Goal: Task Accomplishment & Management: Use online tool/utility

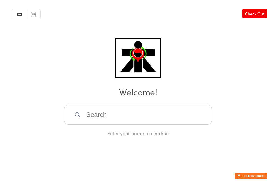
click at [103, 117] on input "search" at bounding box center [138, 115] width 148 height 20
click at [116, 117] on input "search" at bounding box center [138, 115] width 148 height 20
type input "B"
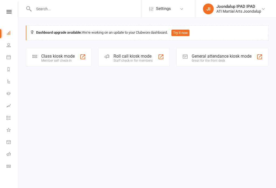
click at [199, 59] on div "General attendance kiosk mode" at bounding box center [222, 56] width 60 height 5
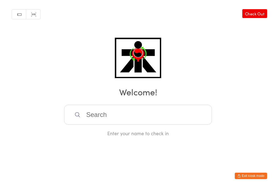
click at [93, 116] on input "search" at bounding box center [138, 115] width 148 height 20
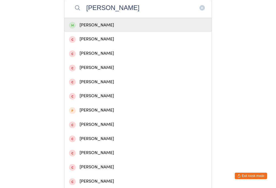
type input "[PERSON_NAME]"
click at [77, 29] on div "[PERSON_NAME]" at bounding box center [138, 25] width 138 height 7
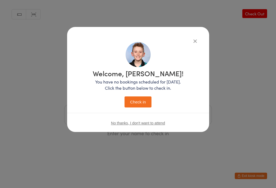
scroll to position [0, 0]
click at [131, 103] on button "Check in" at bounding box center [138, 102] width 27 height 11
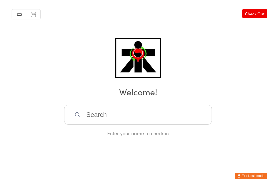
click at [134, 125] on input "search" at bounding box center [138, 115] width 148 height 20
type input "Esp"
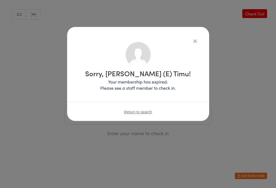
scroll to position [0, 0]
click at [160, 141] on div "Sorry, Ihaka (E) Timu! Your membership has expired. Please see a staff member t…" at bounding box center [138, 94] width 276 height 188
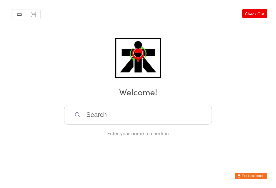
click at [170, 123] on input "search" at bounding box center [138, 115] width 148 height 20
type input "S"
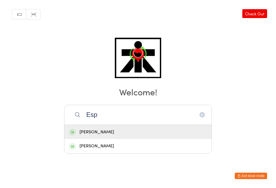
type input "Esp"
click at [116, 143] on div "Dylan Espachs" at bounding box center [138, 146] width 138 height 7
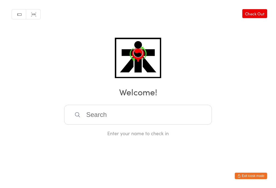
scroll to position [0, 0]
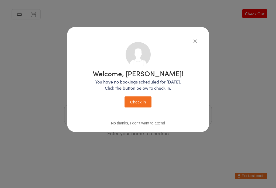
click at [143, 100] on button "Check in" at bounding box center [138, 102] width 27 height 11
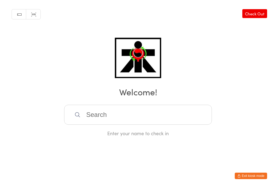
click at [155, 119] on input "search" at bounding box center [138, 115] width 148 height 20
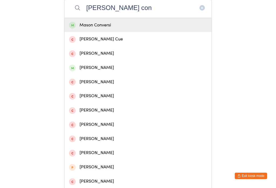
type input "Mason con"
click at [110, 29] on div "Mason Conversi" at bounding box center [138, 25] width 138 height 7
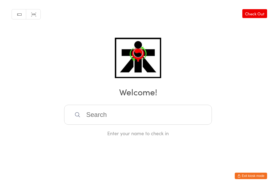
scroll to position [0, 0]
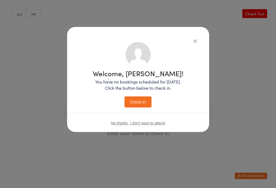
click at [144, 102] on button "Check in" at bounding box center [138, 102] width 27 height 11
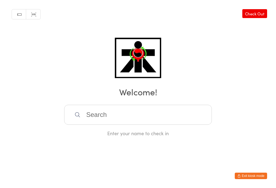
click at [105, 125] on input "search" at bounding box center [138, 115] width 148 height 20
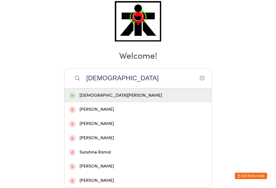
type input "Sunni"
click at [83, 92] on div "Sunni Brooker" at bounding box center [138, 95] width 138 height 7
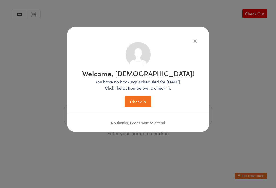
click at [137, 104] on button "Check in" at bounding box center [138, 102] width 27 height 11
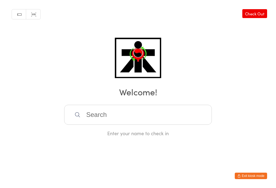
click at [98, 121] on input "search" at bounding box center [138, 115] width 148 height 20
type input "Ensio"
click at [100, 129] on div "Ensio Tuorila" at bounding box center [138, 132] width 138 height 7
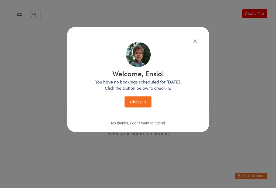
click at [144, 103] on button "Check in" at bounding box center [138, 102] width 27 height 11
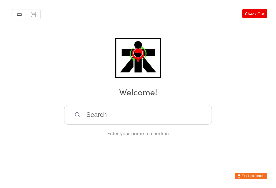
click at [118, 124] on input "search" at bounding box center [138, 115] width 148 height 20
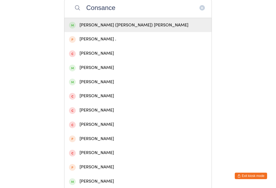
type input "Consance"
click at [141, 32] on div "Constance (Connie) Thompson" at bounding box center [138, 25] width 147 height 14
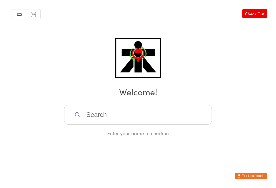
scroll to position [0, 0]
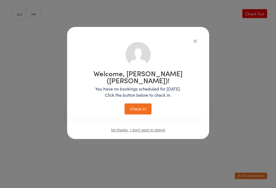
click at [143, 104] on button "Check in" at bounding box center [138, 109] width 27 height 11
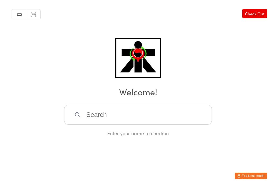
click at [157, 118] on input "search" at bounding box center [138, 115] width 148 height 20
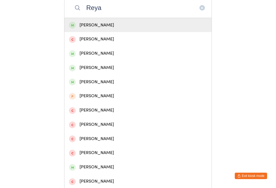
type input "Reya"
click at [136, 27] on div "Reyansh Patel" at bounding box center [138, 25] width 138 height 7
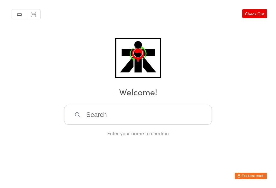
scroll to position [0, 0]
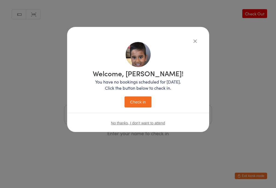
click at [144, 103] on button "Check in" at bounding box center [138, 102] width 27 height 11
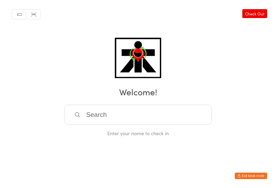
click at [148, 114] on input "search" at bounding box center [138, 115] width 148 height 20
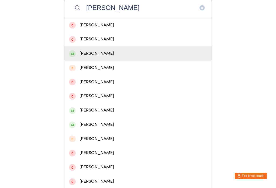
type input "Tommy"
click at [69, 61] on div "Tommy Doyle" at bounding box center [138, 53] width 147 height 14
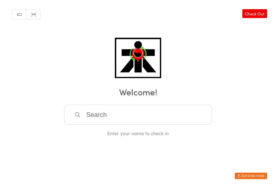
scroll to position [0, 0]
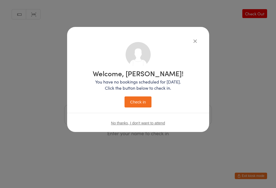
click at [133, 104] on button "Check in" at bounding box center [138, 102] width 27 height 11
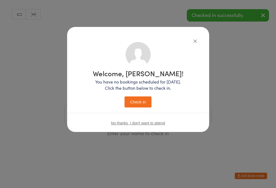
click at [135, 108] on button "Check in" at bounding box center [138, 102] width 27 height 11
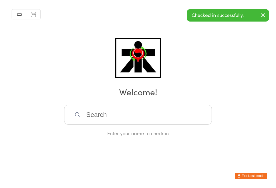
click at [93, 116] on input "search" at bounding box center [138, 115] width 148 height 20
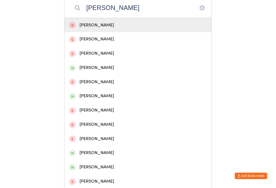
type input "Peter"
click at [70, 75] on div "Peter Doyle" at bounding box center [138, 68] width 147 height 14
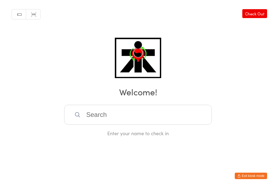
scroll to position [0, 0]
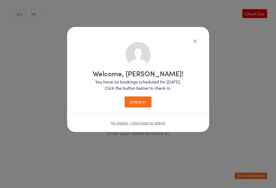
click at [135, 112] on div "Welcome, Peter! You have no bookings scheduled for today. Click the button belo…" at bounding box center [138, 87] width 121 height 91
click at [128, 108] on button "Check in" at bounding box center [138, 102] width 27 height 11
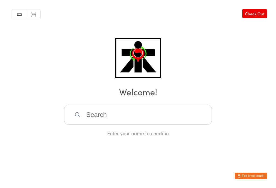
click at [193, 121] on input "search" at bounding box center [138, 115] width 148 height 20
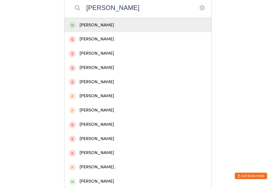
type input "Majoros"
click at [134, 29] on div "Lily Majoros" at bounding box center [138, 25] width 138 height 7
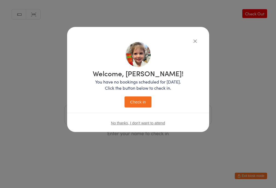
click at [141, 108] on button "Check in" at bounding box center [138, 102] width 27 height 11
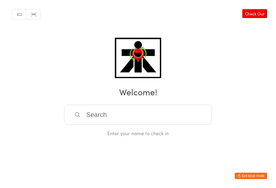
click at [123, 118] on input "search" at bounding box center [138, 115] width 148 height 20
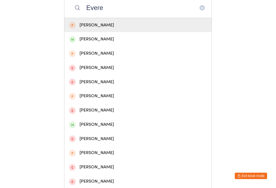
type input "Evere"
click at [96, 40] on div "Everett Wood" at bounding box center [138, 39] width 138 height 7
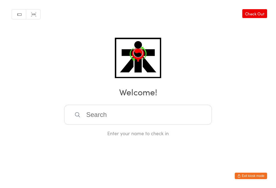
scroll to position [0, 0]
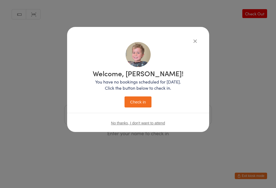
click at [146, 99] on button "Check in" at bounding box center [138, 102] width 27 height 11
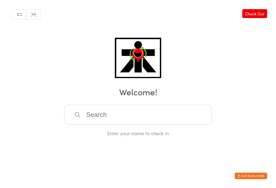
click at [123, 112] on input "search" at bounding box center [138, 115] width 148 height 20
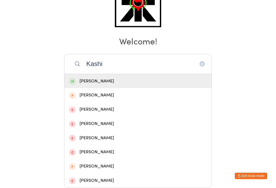
type input "Kashi"
click at [106, 78] on div "Kashi Jagatia" at bounding box center [138, 81] width 138 height 7
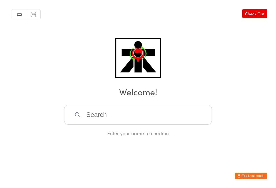
scroll to position [0, 0]
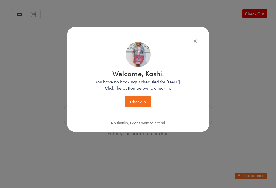
click at [141, 104] on button "Check in" at bounding box center [138, 102] width 27 height 11
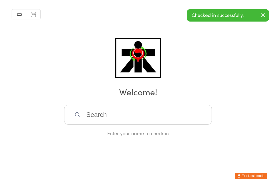
click at [126, 113] on input "search" at bounding box center [138, 115] width 148 height 20
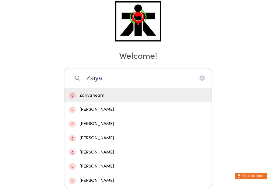
click at [92, 68] on input "Zaiya" at bounding box center [138, 78] width 148 height 20
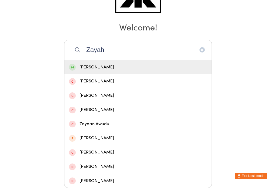
type input "Zayah"
click at [103, 60] on div "Zayah Evans" at bounding box center [138, 67] width 147 height 14
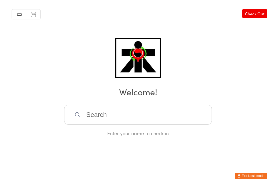
scroll to position [0, 0]
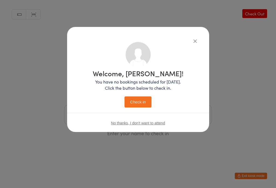
click at [136, 105] on button "Check in" at bounding box center [138, 102] width 27 height 11
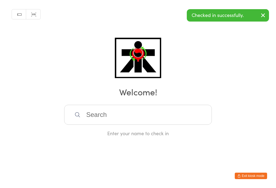
click at [114, 120] on input "search" at bounding box center [138, 115] width 148 height 20
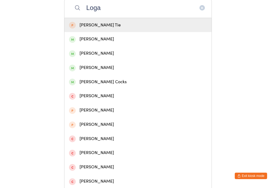
type input "Loga"
click at [96, 72] on div "Logan Evans" at bounding box center [138, 67] width 138 height 7
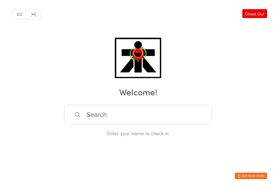
scroll to position [0, 0]
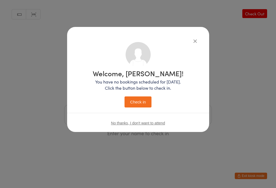
click at [140, 108] on button "Check in" at bounding box center [138, 102] width 27 height 11
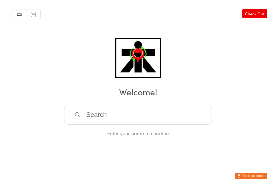
click at [115, 121] on input "search" at bounding box center [138, 115] width 148 height 20
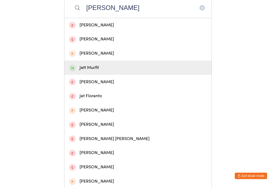
type input "Jett"
click at [83, 72] on div "Jett Murfit" at bounding box center [138, 67] width 138 height 7
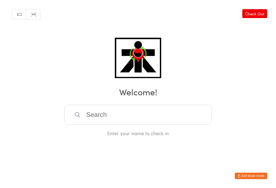
scroll to position [0, 0]
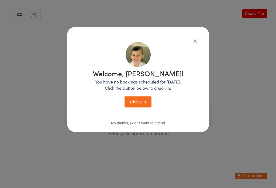
click at [138, 103] on button "Check in" at bounding box center [138, 102] width 27 height 11
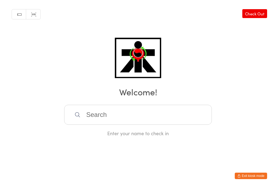
click at [157, 122] on input "search" at bounding box center [138, 115] width 148 height 20
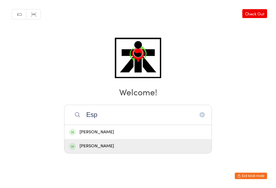
type input "Esp"
click at [120, 143] on div "Dylan Espachs" at bounding box center [138, 146] width 138 height 7
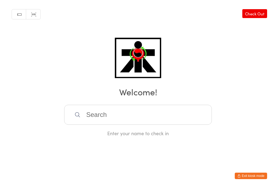
scroll to position [0, 0]
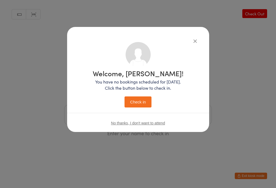
click at [202, 39] on div "Welcome, Dylan! You have no bookings scheduled for today. Click the button belo…" at bounding box center [138, 79] width 142 height 105
click at [210, 38] on div "Welcome, Dylan! You have no bookings scheduled for today. Click the button belo…" at bounding box center [138, 94] width 276 height 188
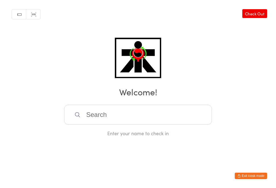
click at [147, 110] on input "search" at bounding box center [138, 115] width 148 height 20
type input "U"
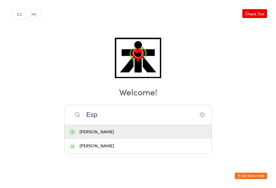
scroll to position [94, 0]
type input "Esp"
click at [154, 129] on div "Jaime Espachs" at bounding box center [138, 132] width 138 height 7
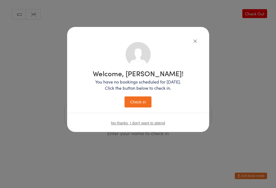
click at [152, 105] on button "Check in" at bounding box center [138, 102] width 27 height 11
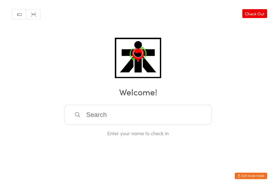
click at [112, 114] on input "search" at bounding box center [138, 115] width 148 height 20
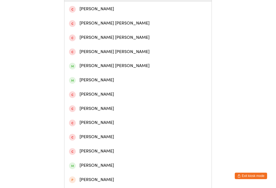
scroll to position [138, 0]
type input "Archer"
click at [96, 66] on div "Archer Rutherford-Grasso" at bounding box center [138, 65] width 138 height 7
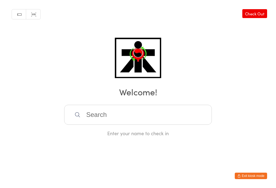
scroll to position [0, 0]
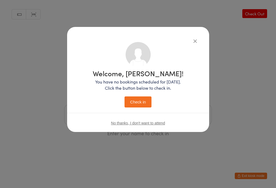
click at [134, 97] on button "Check in" at bounding box center [138, 102] width 27 height 11
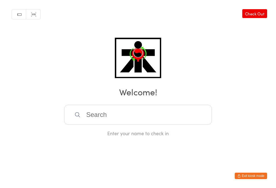
click at [162, 118] on input "search" at bounding box center [138, 115] width 148 height 20
type input "Sumic"
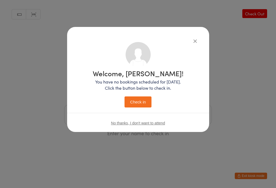
scroll to position [0, 0]
click at [141, 103] on button "Check in" at bounding box center [138, 102] width 27 height 11
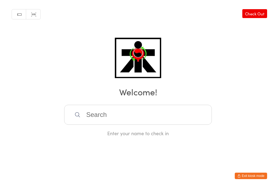
click at [140, 118] on input "search" at bounding box center [138, 115] width 148 height 20
click at [163, 124] on input "Qa" at bounding box center [138, 115] width 148 height 20
type input "Qai"
click at [174, 129] on div "Qais-Omar Beg" at bounding box center [138, 132] width 138 height 7
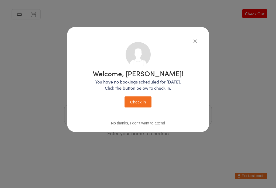
scroll to position [0, 0]
click at [145, 102] on button "Check in" at bounding box center [138, 102] width 27 height 11
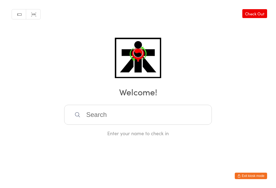
click at [106, 119] on input "search" at bounding box center [138, 115] width 148 height 20
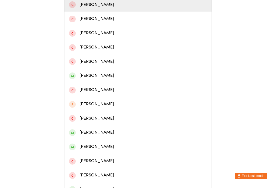
scroll to position [129, 0]
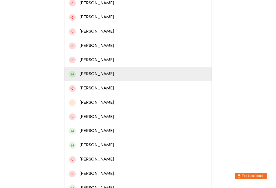
type input "Hamish"
click at [81, 75] on div "Hamish McMullen" at bounding box center [138, 73] width 138 height 7
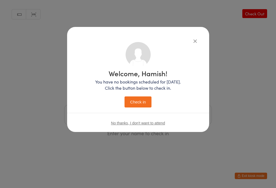
scroll to position [0, 0]
click at [139, 108] on button "Check in" at bounding box center [138, 102] width 27 height 11
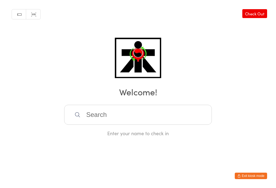
click at [111, 113] on input "search" at bounding box center [138, 115] width 148 height 20
type input "Czid"
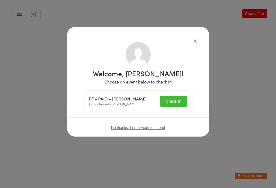
scroll to position [0, 0]
click at [177, 101] on button "Check in" at bounding box center [173, 101] width 27 height 11
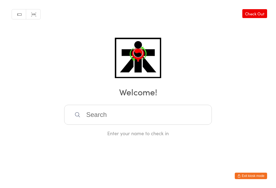
click at [181, 115] on input "search" at bounding box center [138, 115] width 148 height 20
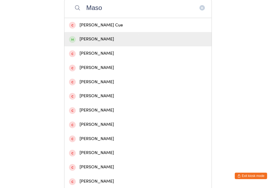
type input "Maso"
click at [92, 39] on div "Mason Masterson" at bounding box center [138, 39] width 138 height 7
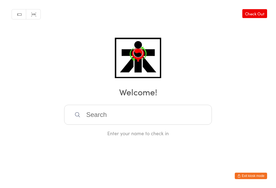
scroll to position [0, 0]
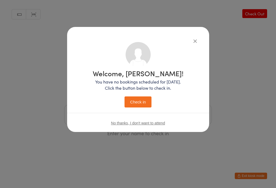
click at [135, 104] on button "Check in" at bounding box center [138, 102] width 27 height 11
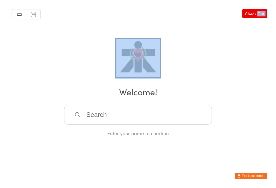
click at [255, 173] on button "Exit kiosk mode" at bounding box center [251, 176] width 32 height 6
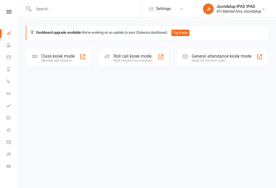
scroll to position [0, 1]
click at [8, 48] on link "People" at bounding box center [12, 46] width 12 height 12
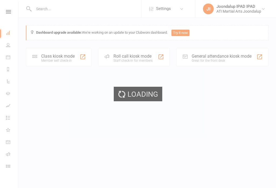
select select "100"
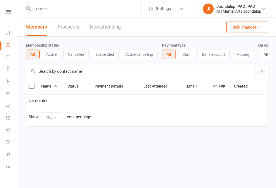
click at [6, 46] on link "People" at bounding box center [12, 46] width 12 height 12
click at [6, 31] on icon at bounding box center [8, 33] width 4 height 4
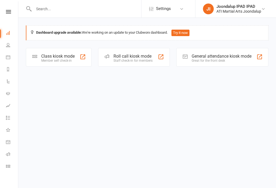
click at [227, 59] on div "Great for the front desk" at bounding box center [222, 61] width 60 height 4
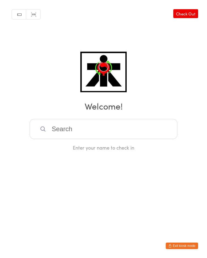
click at [98, 132] on input "search" at bounding box center [104, 129] width 148 height 20
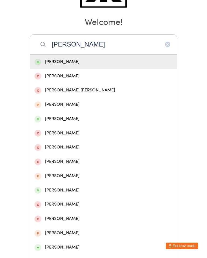
type input "[PERSON_NAME]"
click at [50, 65] on div "[PERSON_NAME]" at bounding box center [104, 61] width 138 height 7
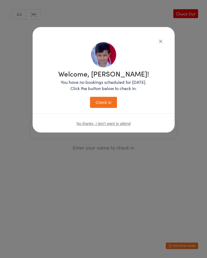
scroll to position [0, 0]
click at [103, 104] on button "Check in" at bounding box center [103, 102] width 27 height 11
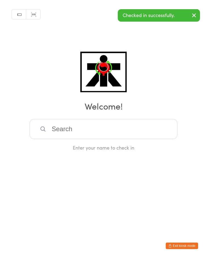
click at [81, 139] on input "search" at bounding box center [104, 129] width 148 height 20
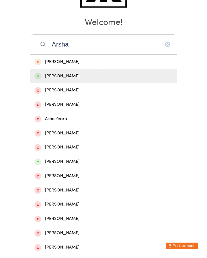
type input "Arsha"
click at [60, 80] on div "Arshaka Rahman" at bounding box center [104, 75] width 138 height 7
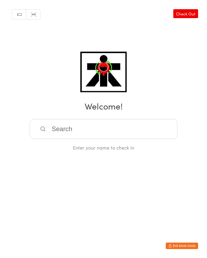
scroll to position [0, 0]
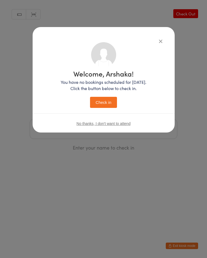
click at [100, 104] on button "Check in" at bounding box center [103, 102] width 27 height 11
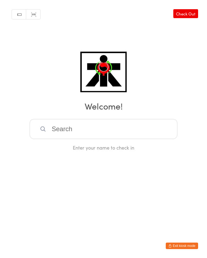
click at [69, 132] on input "search" at bounding box center [104, 129] width 148 height 20
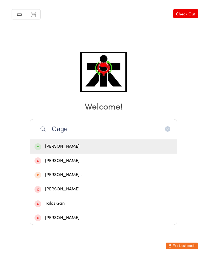
type input "Gage"
click at [39, 143] on span at bounding box center [38, 146] width 7 height 7
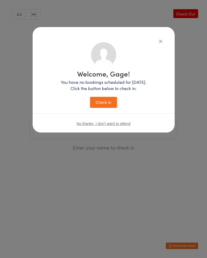
scroll to position [0, 0]
click at [103, 108] on button "Check in" at bounding box center [103, 102] width 27 height 11
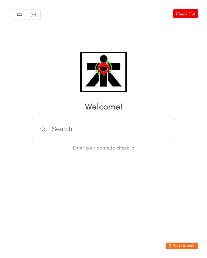
click at [56, 128] on input "search" at bounding box center [104, 129] width 148 height 20
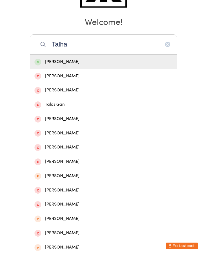
type input "Talha"
click at [55, 65] on div "Talha Tarin" at bounding box center [104, 61] width 138 height 7
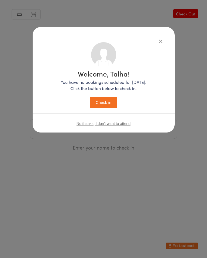
scroll to position [0, 0]
click at [102, 107] on button "Check in" at bounding box center [103, 102] width 27 height 11
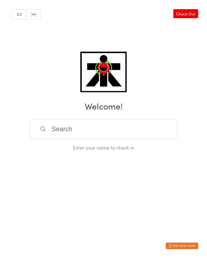
click at [139, 139] on input "search" at bounding box center [104, 129] width 148 height 20
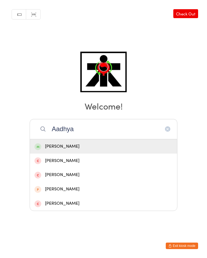
type input "Aadhya"
click at [97, 143] on div "Aadhya Patel" at bounding box center [104, 146] width 138 height 7
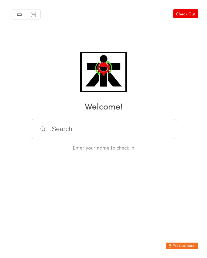
scroll to position [0, 0]
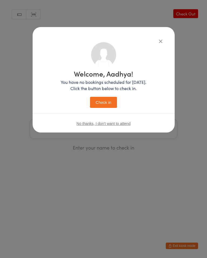
click at [109, 126] on span "No thanks, I don't want to attend" at bounding box center [104, 123] width 54 height 4
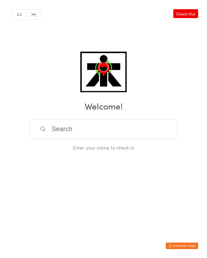
click at [87, 133] on input "search" at bounding box center [104, 129] width 148 height 20
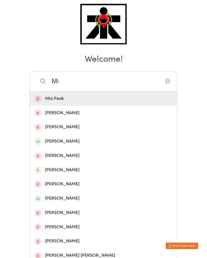
scroll to position [47, 0]
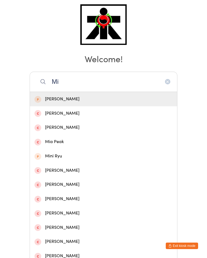
type input "M"
type input "I"
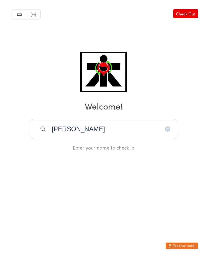
type input "Y"
click at [116, 137] on html "You have now entered Kiosk Mode. Members will be able to check themselves in us…" at bounding box center [103, 129] width 207 height 258
click at [192, 17] on link "Check Out" at bounding box center [186, 13] width 25 height 9
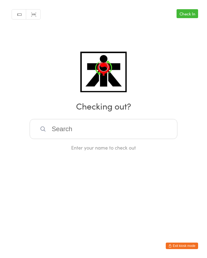
click at [190, 15] on link "Check In" at bounding box center [188, 13] width 22 height 9
click at [168, 126] on input "search" at bounding box center [104, 129] width 148 height 20
type input "I"
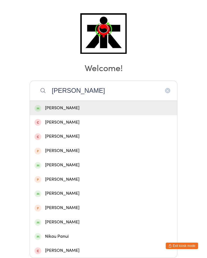
type input "Aadhya Nikhil Patel"
click at [101, 104] on div "Aadhya Patel" at bounding box center [104, 107] width 138 height 7
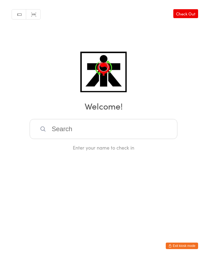
scroll to position [0, 0]
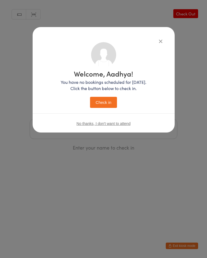
click at [107, 101] on button "Check in" at bounding box center [103, 102] width 27 height 11
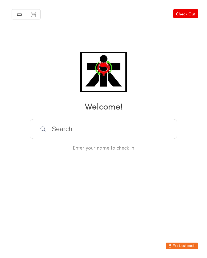
click at [50, 136] on input "search" at bounding box center [104, 129] width 148 height 20
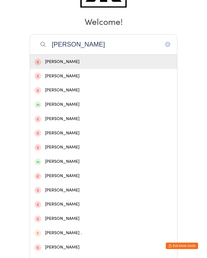
type input "Dean"
click at [39, 165] on span at bounding box center [38, 161] width 7 height 7
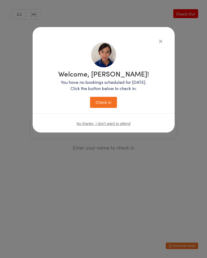
scroll to position [0, 0]
click at [103, 106] on button "Check in" at bounding box center [103, 102] width 27 height 11
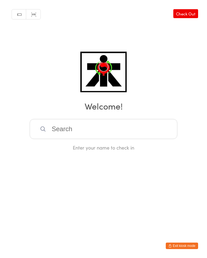
click at [128, 139] on input "search" at bounding box center [104, 129] width 148 height 20
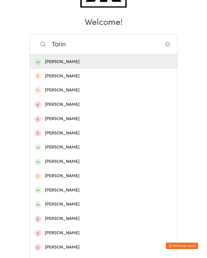
type input "Torin"
click at [98, 69] on div "Torin Booth" at bounding box center [103, 62] width 147 height 14
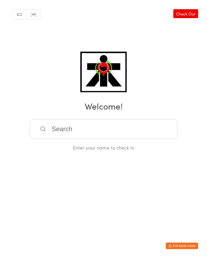
scroll to position [0, 0]
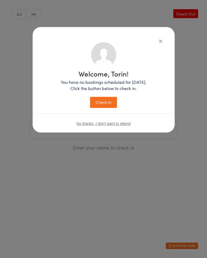
click at [106, 108] on button "Check in" at bounding box center [103, 102] width 27 height 11
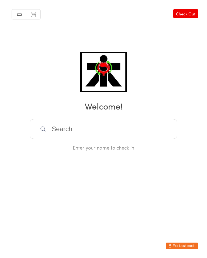
click at [71, 123] on input "search" at bounding box center [104, 129] width 148 height 20
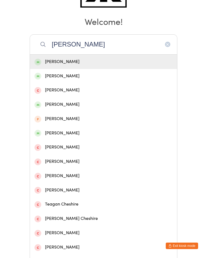
type input "Chester"
click at [61, 65] on div "Chester Colton" at bounding box center [104, 61] width 138 height 7
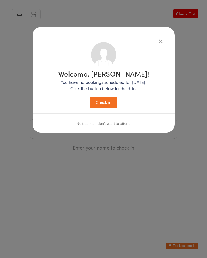
scroll to position [0, 0]
click at [102, 95] on div "Welcome, Chester! You have no bookings scheduled for today. Click the button be…" at bounding box center [103, 89] width 91 height 38
click at [100, 108] on button "Check in" at bounding box center [103, 102] width 27 height 11
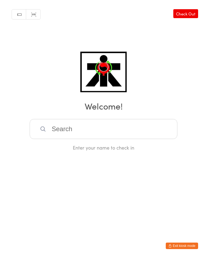
click at [83, 138] on input "search" at bounding box center [104, 129] width 148 height 20
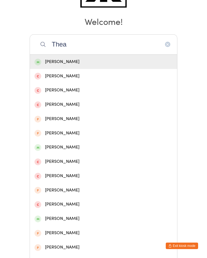
type input "Thea"
click at [79, 65] on div "Thea Skipper" at bounding box center [104, 61] width 138 height 7
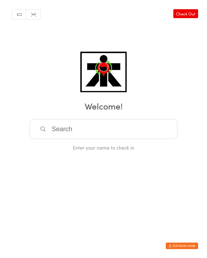
scroll to position [0, 0]
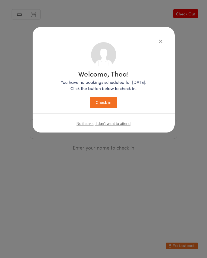
click at [110, 107] on button "Check in" at bounding box center [103, 102] width 27 height 11
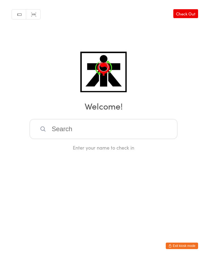
click at [72, 132] on input "search" at bounding box center [104, 129] width 148 height 20
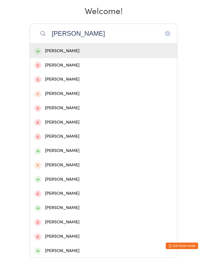
scroll to position [179, 0]
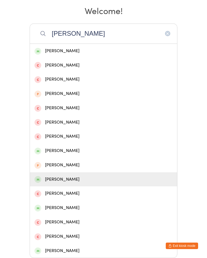
type input "Liam"
click at [38, 176] on span at bounding box center [38, 179] width 7 height 7
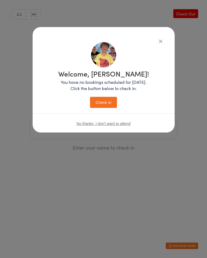
click at [101, 103] on button "Check in" at bounding box center [103, 102] width 27 height 11
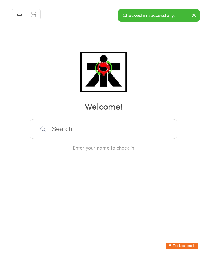
click at [157, 134] on input "search" at bounding box center [104, 129] width 148 height 20
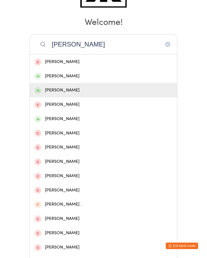
type input "Cody"
click at [72, 94] on div "Cody Skipper" at bounding box center [104, 89] width 138 height 7
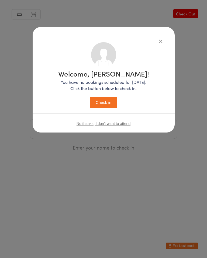
click at [105, 103] on button "Check in" at bounding box center [103, 102] width 27 height 11
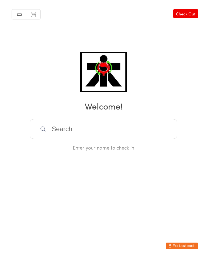
click at [88, 136] on input "search" at bounding box center [104, 129] width 148 height 20
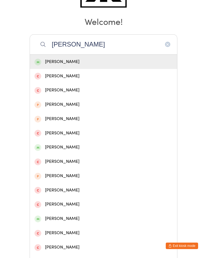
type input "Liam ballan"
click at [69, 83] on div "Liam Barker" at bounding box center [103, 76] width 147 height 14
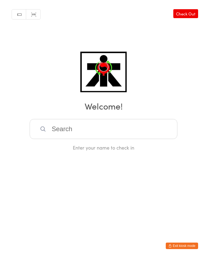
scroll to position [0, 0]
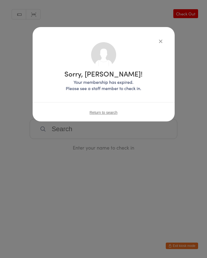
click at [103, 114] on span "Return to search" at bounding box center [104, 112] width 28 height 4
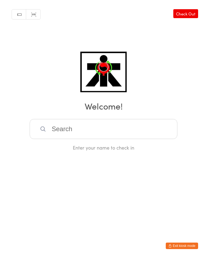
click at [96, 134] on input "search" at bounding box center [104, 129] width 148 height 20
type input "Liam ballan"
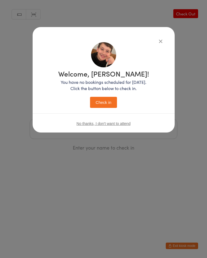
scroll to position [0, 0]
click at [107, 103] on button "Check in" at bounding box center [103, 102] width 27 height 11
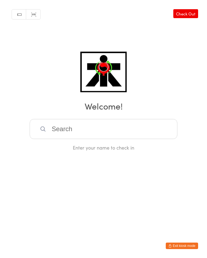
click at [65, 139] on input "search" at bounding box center [104, 129] width 148 height 20
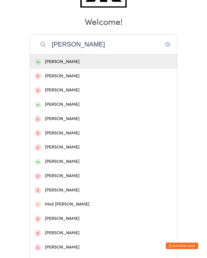
type input "Marcus horvath"
click at [98, 69] on div "Marcus Horvath" at bounding box center [103, 62] width 147 height 14
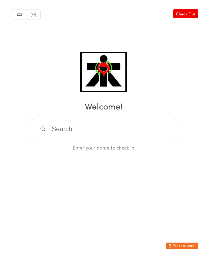
scroll to position [0, 0]
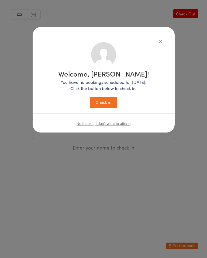
click at [112, 103] on button "Check in" at bounding box center [103, 102] width 27 height 11
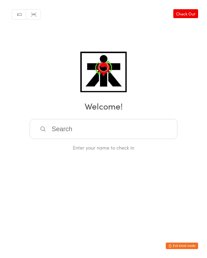
click at [76, 126] on input "search" at bounding box center [104, 129] width 148 height 20
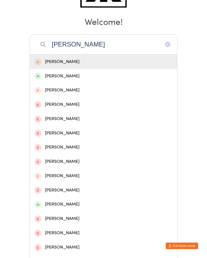
type input "James c"
click at [61, 75] on div "James Coster" at bounding box center [104, 75] width 138 height 7
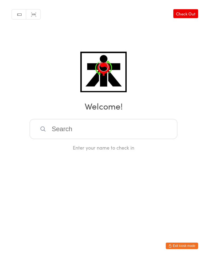
scroll to position [0, 0]
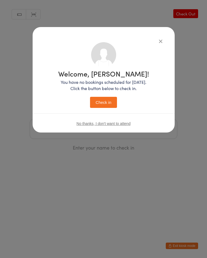
click at [107, 106] on button "Check in" at bounding box center [103, 102] width 27 height 11
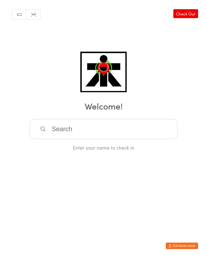
click at [85, 134] on input "search" at bounding box center [104, 129] width 148 height 20
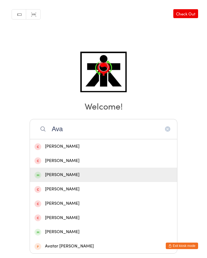
type input "Ava"
click at [38, 171] on span at bounding box center [38, 174] width 7 height 7
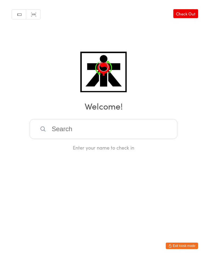
scroll to position [0, 0]
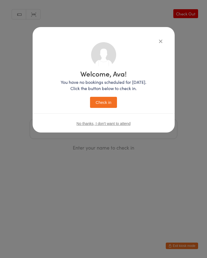
click at [114, 114] on div "Welcome, Ava! You have no bookings scheduled for today. Click the button below …" at bounding box center [103, 87] width 121 height 91
click at [109, 103] on button "Check in" at bounding box center [103, 102] width 27 height 11
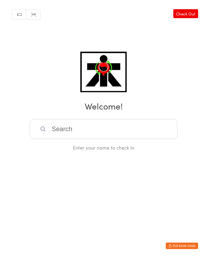
click at [126, 133] on input "search" at bounding box center [104, 129] width 148 height 20
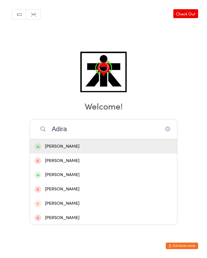
type input "Adira"
click at [99, 143] on div "Adira Rahman" at bounding box center [104, 146] width 138 height 7
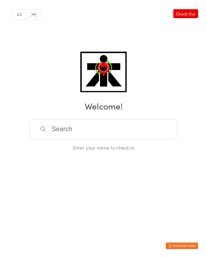
scroll to position [0, 0]
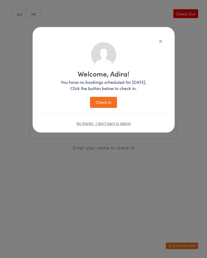
click at [105, 102] on button "Check in" at bounding box center [103, 102] width 27 height 11
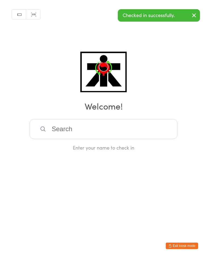
click at [109, 124] on input "search" at bounding box center [104, 129] width 148 height 20
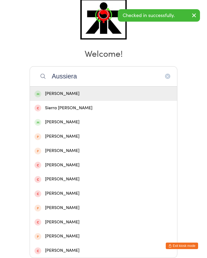
type input "Aussiera"
click at [89, 90] on div "Aussiera Rahman" at bounding box center [104, 93] width 138 height 7
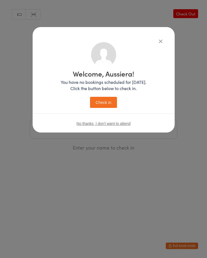
scroll to position [0, 0]
click at [112, 105] on button "Check in" at bounding box center [103, 102] width 27 height 11
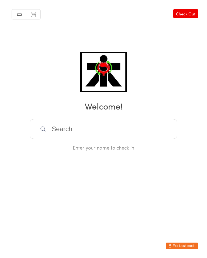
click at [63, 132] on input "search" at bounding box center [104, 129] width 148 height 20
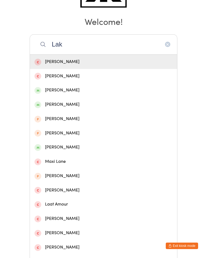
type input "Lak"
click at [43, 94] on div "Laken Arnold" at bounding box center [104, 89] width 138 height 7
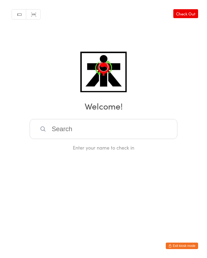
scroll to position [0, 0]
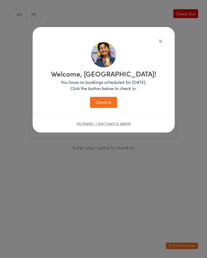
click at [106, 99] on button "Check in" at bounding box center [103, 102] width 27 height 11
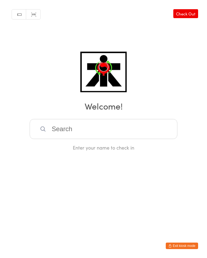
click at [190, 10] on link "Check Out" at bounding box center [186, 13] width 25 height 9
click at [195, 11] on link "Check In" at bounding box center [188, 13] width 22 height 9
click at [193, 11] on link "Check Out" at bounding box center [186, 13] width 25 height 9
click at [132, 135] on input "search" at bounding box center [104, 129] width 148 height 20
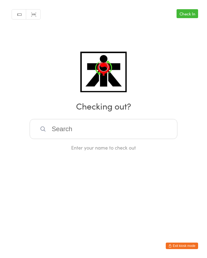
click at [201, 77] on html "You have now entered Kiosk Mode. Members will be able to check themselves in us…" at bounding box center [103, 129] width 207 height 258
click at [191, 18] on link "Check In" at bounding box center [188, 13] width 22 height 9
click at [125, 133] on input "search" at bounding box center [104, 129] width 148 height 20
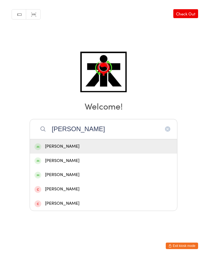
type input "Enzo"
click at [82, 143] on div "Enzo Monteiro" at bounding box center [104, 146] width 138 height 7
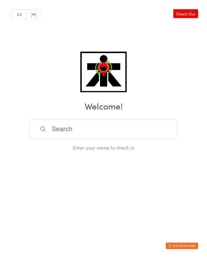
scroll to position [0, 0]
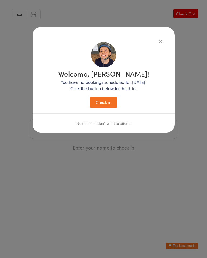
click at [115, 108] on button "Check in" at bounding box center [103, 102] width 27 height 11
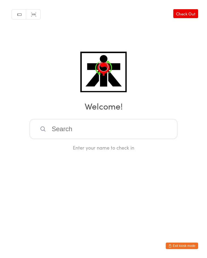
click at [190, 12] on link "Check Out" at bounding box center [186, 13] width 25 height 9
click at [124, 127] on input "search" at bounding box center [104, 129] width 148 height 20
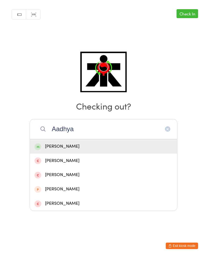
type input "Aadhya"
click at [69, 143] on div "Aadhya Patel" at bounding box center [104, 146] width 138 height 7
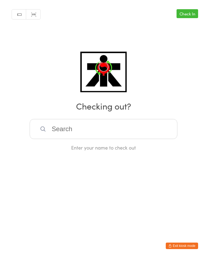
scroll to position [0, 0]
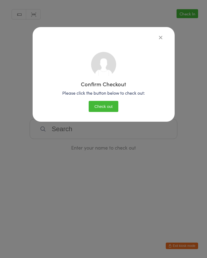
click at [104, 100] on div "Confirm Checkout Please click the button below to check out: Check out" at bounding box center [103, 82] width 121 height 69
click at [114, 101] on button "Check out" at bounding box center [104, 106] width 30 height 11
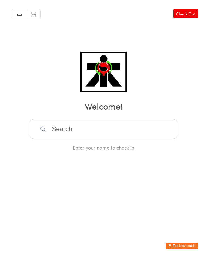
click at [123, 135] on input "search" at bounding box center [104, 129] width 148 height 20
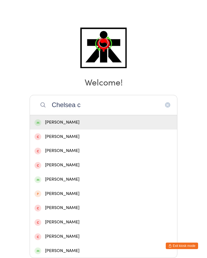
type input "Chelsea c"
click at [73, 115] on div "Chelsea Carr" at bounding box center [103, 122] width 147 height 14
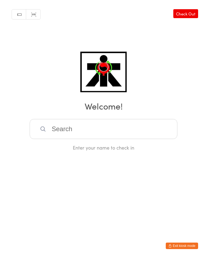
scroll to position [0, 0]
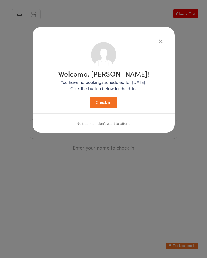
click at [189, 16] on div "Welcome, Chelsea! You have no bookings scheduled for today. Click the button be…" at bounding box center [103, 129] width 207 height 258
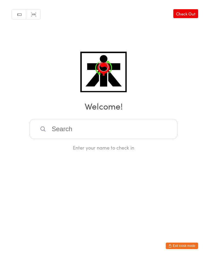
click at [190, 18] on link "Check Out" at bounding box center [186, 13] width 25 height 9
click at [197, 9] on link "Check In" at bounding box center [188, 13] width 22 height 9
click at [52, 124] on input "search" at bounding box center [104, 129] width 148 height 20
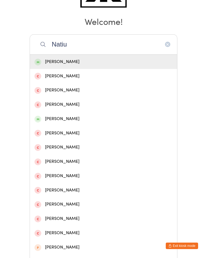
type input "Natiu"
click at [42, 63] on div "Natius Panui" at bounding box center [104, 61] width 138 height 7
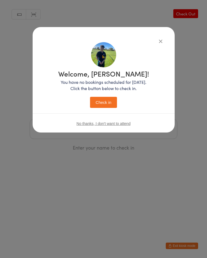
click at [101, 82] on p "You have no bookings scheduled for today. Click the button below to check in." at bounding box center [103, 85] width 91 height 12
click at [100, 100] on button "Check in" at bounding box center [103, 102] width 27 height 11
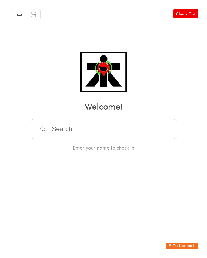
click at [92, 139] on input "search" at bounding box center [104, 129] width 148 height 20
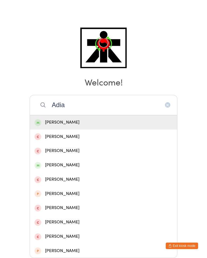
type input "Adia"
click at [123, 119] on div "Adia Ibanez" at bounding box center [104, 122] width 138 height 7
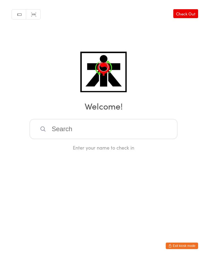
scroll to position [0, 0]
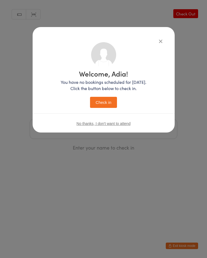
click at [99, 103] on button "Check in" at bounding box center [103, 102] width 27 height 11
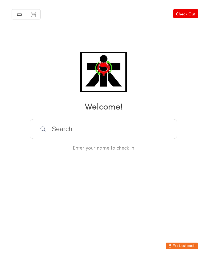
click at [96, 127] on input "search" at bounding box center [104, 129] width 148 height 20
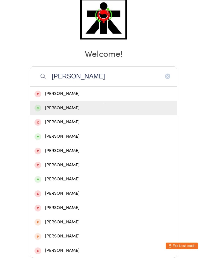
type input "Zoe"
click at [40, 104] on span at bounding box center [38, 107] width 7 height 7
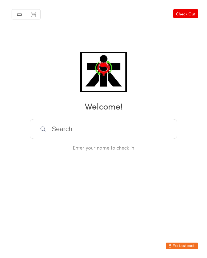
scroll to position [0, 0]
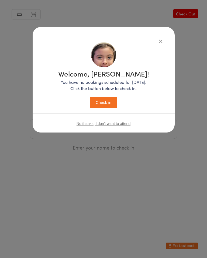
click at [106, 102] on button "Check in" at bounding box center [103, 102] width 27 height 11
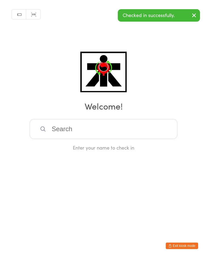
click at [51, 133] on input "search" at bounding box center [104, 129] width 148 height 20
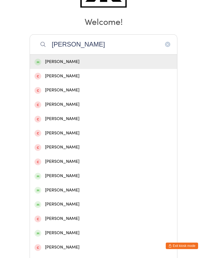
type input "Alexander napoli"
click at [109, 61] on div "Alexander Napoli" at bounding box center [104, 61] width 138 height 7
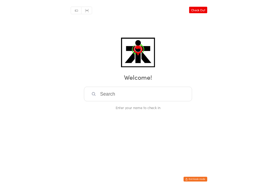
scroll to position [0, 0]
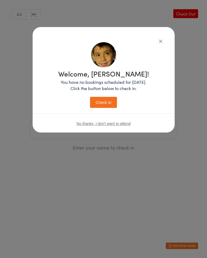
click at [103, 92] on div "Welcome, Alexander! You have no bookings scheduled for today. Click the button …" at bounding box center [103, 89] width 91 height 38
click at [108, 99] on button "Check in" at bounding box center [103, 102] width 27 height 11
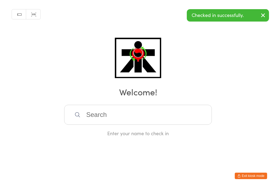
click at [112, 117] on input "search" at bounding box center [138, 115] width 148 height 20
type input "A"
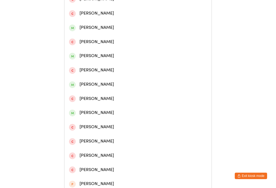
scroll to position [151, 0]
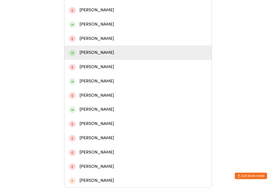
type input "Matthew"
click at [97, 56] on div "Matthew Lenzo" at bounding box center [138, 52] width 138 height 7
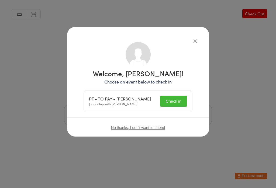
click at [180, 100] on button "Check in" at bounding box center [173, 101] width 27 height 11
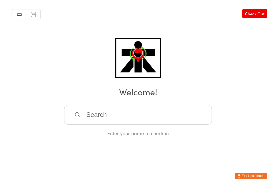
click at [155, 115] on input "search" at bounding box center [138, 115] width 148 height 20
click at [145, 116] on input "search" at bounding box center [138, 115] width 148 height 20
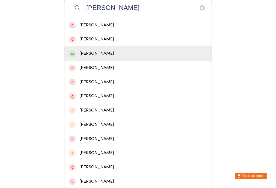
type input "Sophie T"
click at [104, 57] on div "Sophie Thould" at bounding box center [138, 53] width 138 height 7
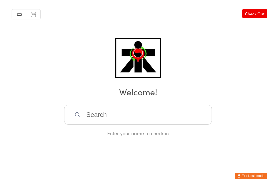
scroll to position [0, 0]
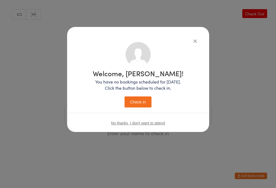
click at [143, 100] on button "Check in" at bounding box center [138, 102] width 27 height 11
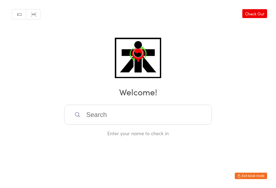
click at [92, 115] on input "search" at bounding box center [138, 115] width 148 height 20
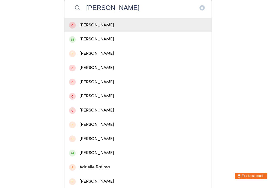
type input "Gabrielle"
click at [91, 42] on div "Gabrielle Jatnika" at bounding box center [138, 39] width 138 height 7
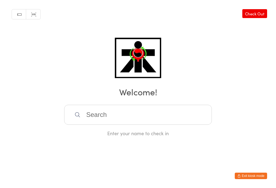
scroll to position [0, 0]
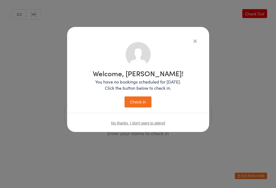
click at [142, 102] on button "Check in" at bounding box center [138, 102] width 27 height 11
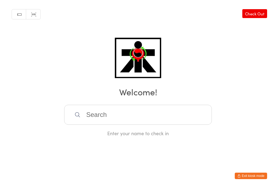
click at [132, 119] on input "search" at bounding box center [138, 115] width 148 height 20
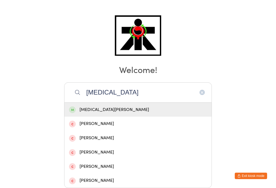
type input "Kyra"
click at [124, 106] on div "Kyra Sharma" at bounding box center [138, 109] width 138 height 7
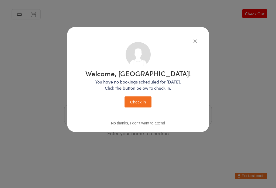
click at [143, 104] on button "Check in" at bounding box center [138, 102] width 27 height 11
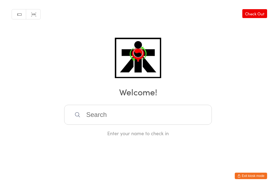
click at [159, 125] on input "search" at bounding box center [138, 115] width 148 height 20
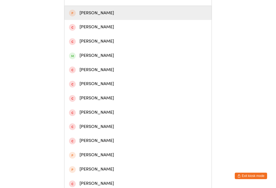
scroll to position [118, 0]
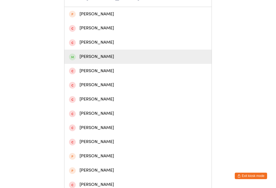
type input "Rohan"
click at [102, 59] on div "Rohan Sharma" at bounding box center [138, 56] width 138 height 7
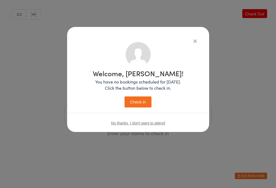
click at [143, 102] on button "Check in" at bounding box center [138, 102] width 27 height 11
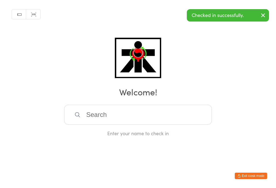
click at [181, 121] on input "search" at bounding box center [138, 115] width 148 height 20
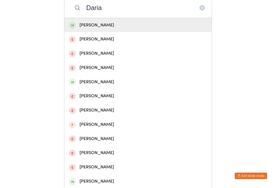
type input "Daria"
click at [179, 25] on div "Daria Langiu" at bounding box center [138, 25] width 138 height 7
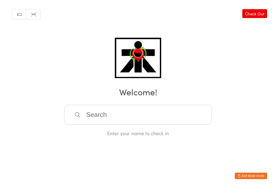
scroll to position [0, 0]
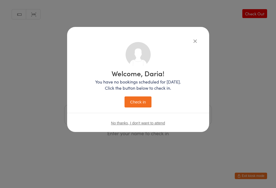
click at [144, 97] on button "Check in" at bounding box center [138, 102] width 27 height 11
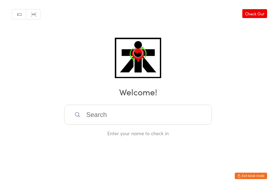
click at [112, 123] on input "search" at bounding box center [138, 115] width 148 height 20
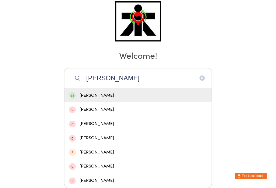
type input "Victor"
click at [123, 92] on div "Victor Langiu" at bounding box center [138, 95] width 138 height 7
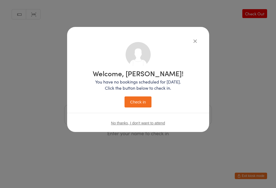
click at [142, 102] on button "Check in" at bounding box center [138, 102] width 27 height 11
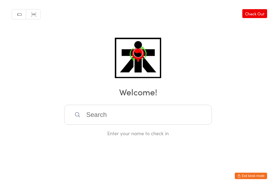
click at [87, 116] on input "search" at bounding box center [138, 115] width 148 height 20
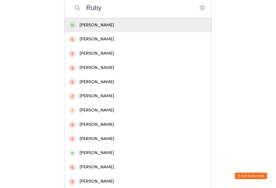
type input "Ruby"
click at [78, 26] on div "Ruby Vigar" at bounding box center [138, 25] width 138 height 7
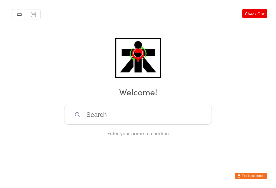
scroll to position [0, 0]
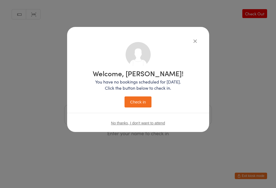
click at [134, 102] on button "Check in" at bounding box center [138, 102] width 27 height 11
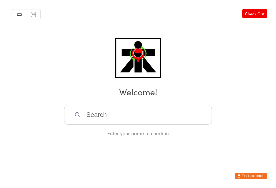
click at [114, 118] on input "search" at bounding box center [138, 115] width 148 height 20
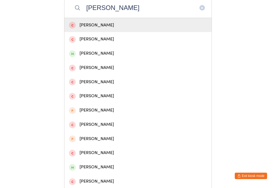
type input "Julia"
click at [78, 57] on div "Julia De Vera" at bounding box center [138, 53] width 138 height 7
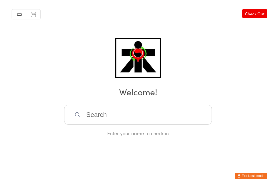
scroll to position [0, 0]
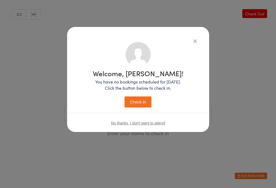
click at [135, 105] on button "Check in" at bounding box center [138, 102] width 27 height 11
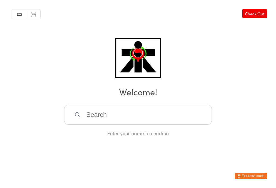
click at [93, 118] on input "search" at bounding box center [138, 115] width 148 height 20
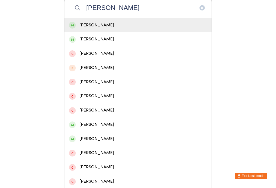
type input "Henri"
click at [81, 29] on div "Henri Pollock" at bounding box center [138, 25] width 138 height 7
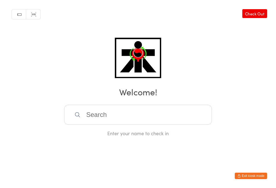
scroll to position [0, 0]
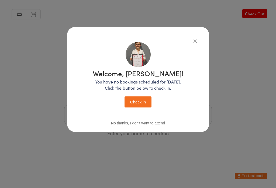
click at [137, 106] on button "Check in" at bounding box center [138, 102] width 27 height 11
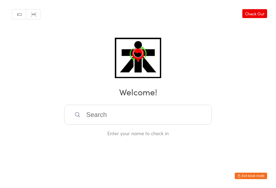
click at [171, 117] on input "search" at bounding box center [138, 115] width 148 height 20
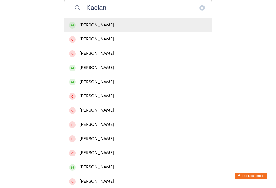
type input "Kaelan"
click at [177, 27] on div "Kaelan Thorp" at bounding box center [138, 25] width 138 height 7
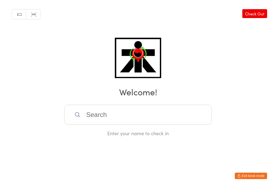
scroll to position [0, 0]
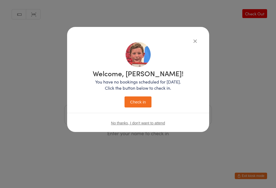
click at [143, 104] on button "Check in" at bounding box center [138, 102] width 27 height 11
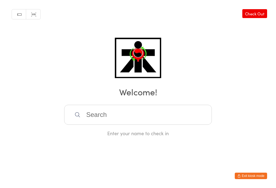
click at [92, 114] on input "search" at bounding box center [138, 115] width 148 height 20
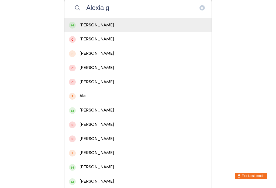
type input "Alexia g"
click at [88, 27] on div "Alexia Georgiou" at bounding box center [138, 25] width 138 height 7
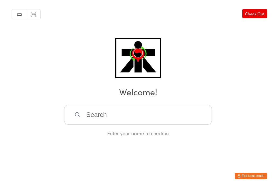
scroll to position [0, 0]
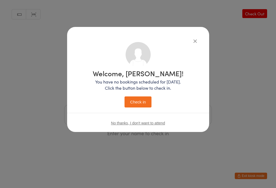
click at [129, 102] on button "Check in" at bounding box center [138, 102] width 27 height 11
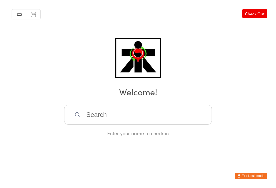
click at [99, 116] on input "search" at bounding box center [138, 115] width 148 height 20
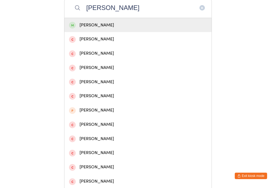
type input "Rachel taylor"
click at [96, 27] on div "Rachel Taylor" at bounding box center [138, 25] width 138 height 7
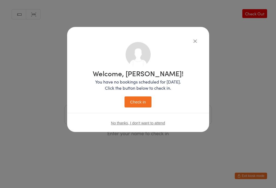
click at [138, 102] on button "Check in" at bounding box center [138, 102] width 27 height 11
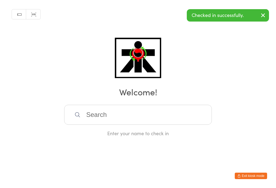
click at [113, 115] on input "search" at bounding box center [138, 115] width 148 height 20
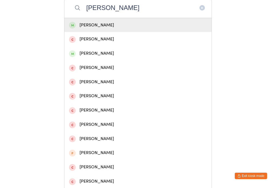
type input "Brandon tay"
click at [104, 26] on div "Brandon Taylor" at bounding box center [138, 25] width 138 height 7
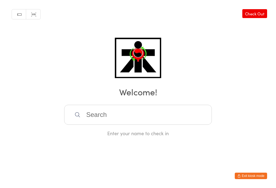
scroll to position [0, 0]
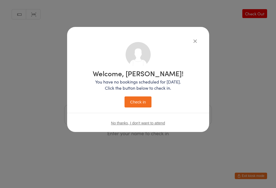
click at [138, 103] on button "Check in" at bounding box center [138, 102] width 27 height 11
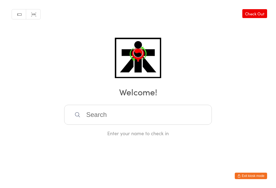
click at [127, 123] on input "search" at bounding box center [138, 115] width 148 height 20
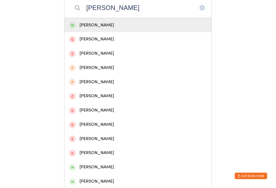
type input "Chloe phu"
click at [128, 29] on div "Chloe Phung" at bounding box center [138, 25] width 138 height 7
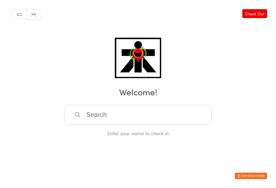
scroll to position [0, 0]
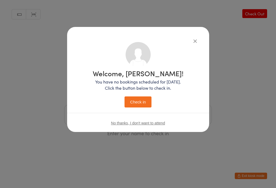
click at [139, 100] on button "Check in" at bounding box center [138, 102] width 27 height 11
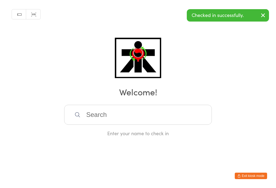
click at [135, 124] on input "search" at bounding box center [138, 115] width 148 height 20
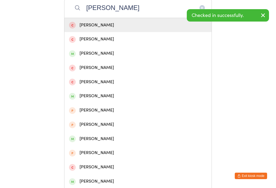
type input "Emily"
click at [119, 55] on div "Emily Phung" at bounding box center [138, 53] width 138 height 7
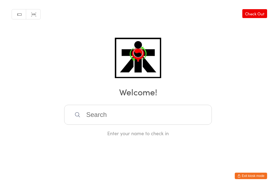
scroll to position [0, 0]
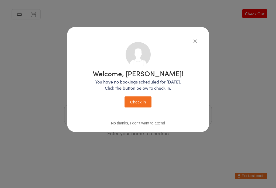
click at [133, 94] on div "Welcome, Emily! You have no bookings scheduled for today. Click the button belo…" at bounding box center [138, 89] width 91 height 38
click at [146, 104] on button "Check in" at bounding box center [138, 102] width 27 height 11
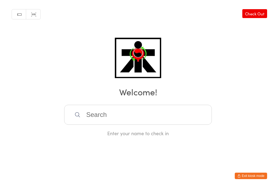
click at [102, 121] on input "search" at bounding box center [138, 115] width 148 height 20
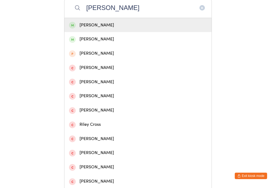
type input "Crombie"
click at [135, 29] on div "Liam Crombie" at bounding box center [138, 25] width 138 height 7
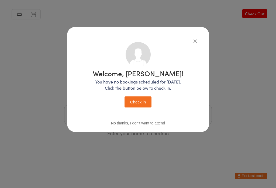
click at [142, 98] on button "Check in" at bounding box center [138, 102] width 27 height 11
